Goal: Contribute content: Contribute content

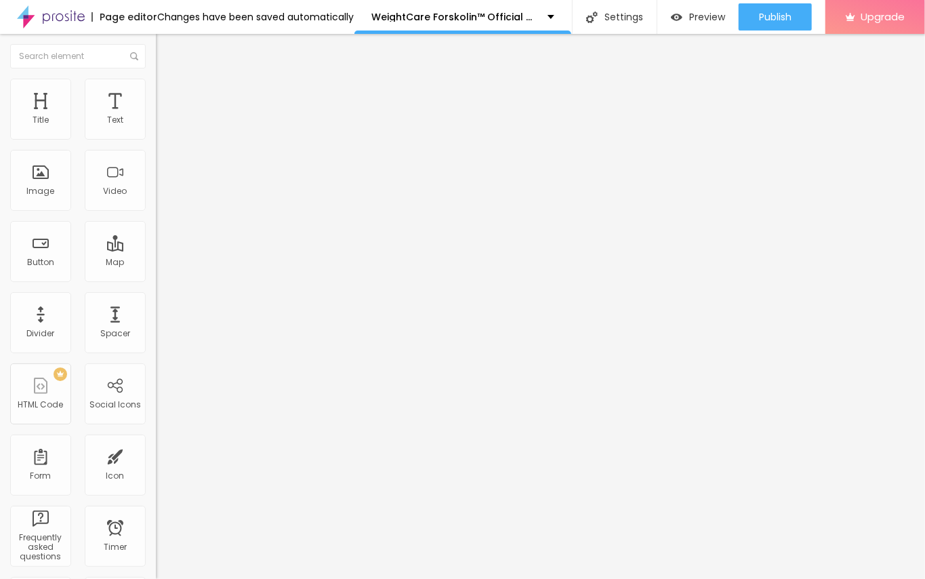
click at [156, 117] on span "Add image" at bounding box center [184, 111] width 56 height 12
click at [156, 278] on input "https://" at bounding box center [237, 271] width 163 height 14
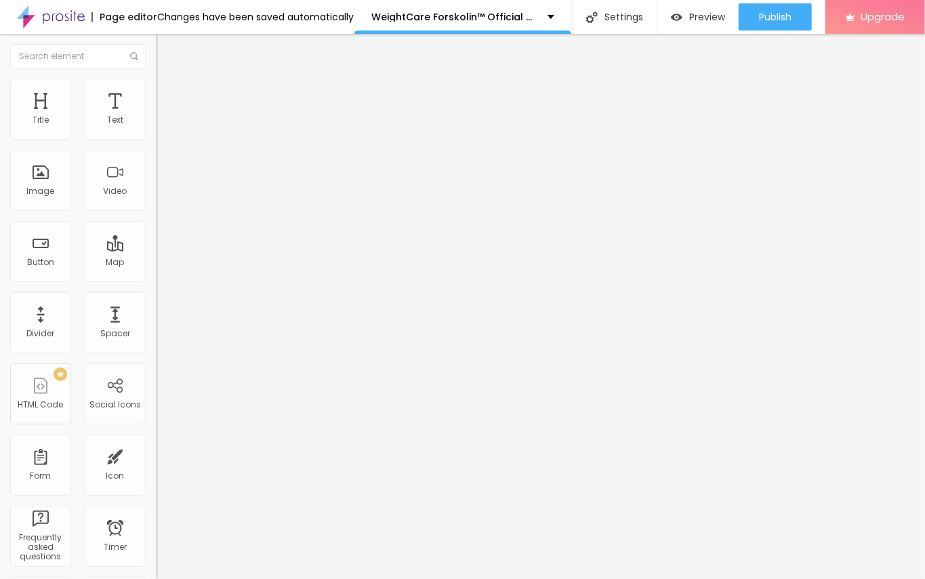
paste input "[URL][DOMAIN_NAME]"
type input "[URL][DOMAIN_NAME]"
click at [166, 49] on div "Edit Image" at bounding box center [201, 49] width 71 height 11
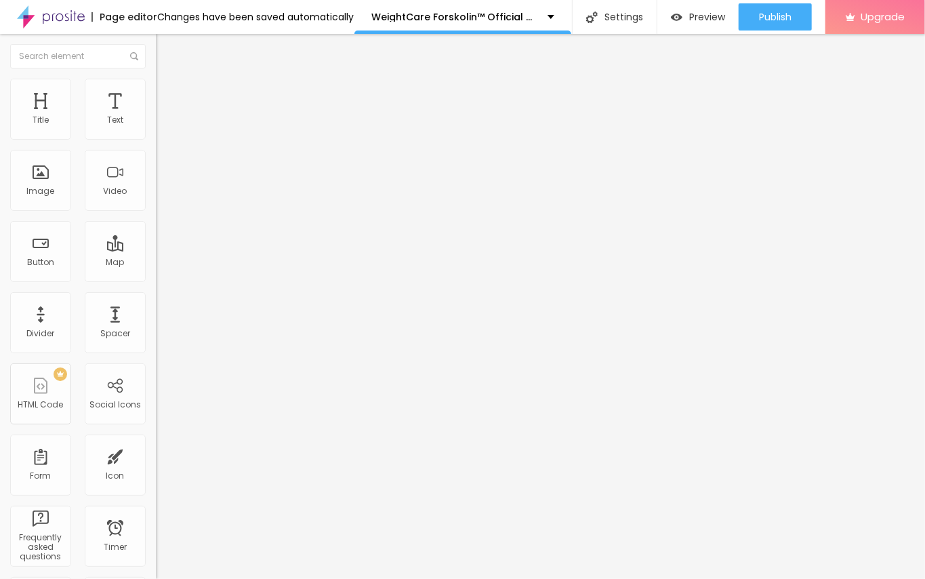
click at [166, 49] on div "Edit Title" at bounding box center [196, 49] width 61 height 11
click at [166, 47] on img "button" at bounding box center [171, 49] width 11 height 11
click at [166, 46] on img "button" at bounding box center [171, 49] width 11 height 11
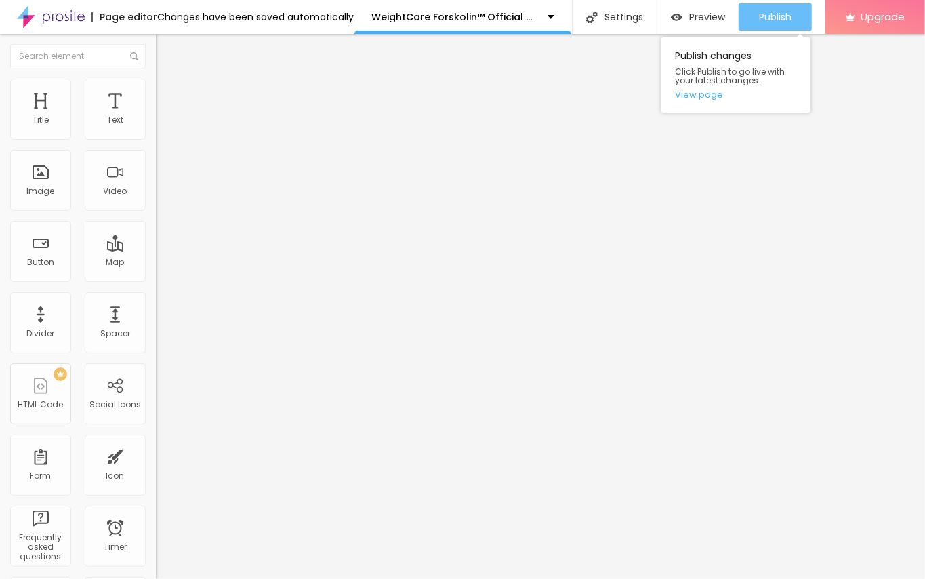
click at [781, 15] on span "Publish" at bounding box center [775, 17] width 33 height 11
